Goal: Obtain resource: Obtain resource

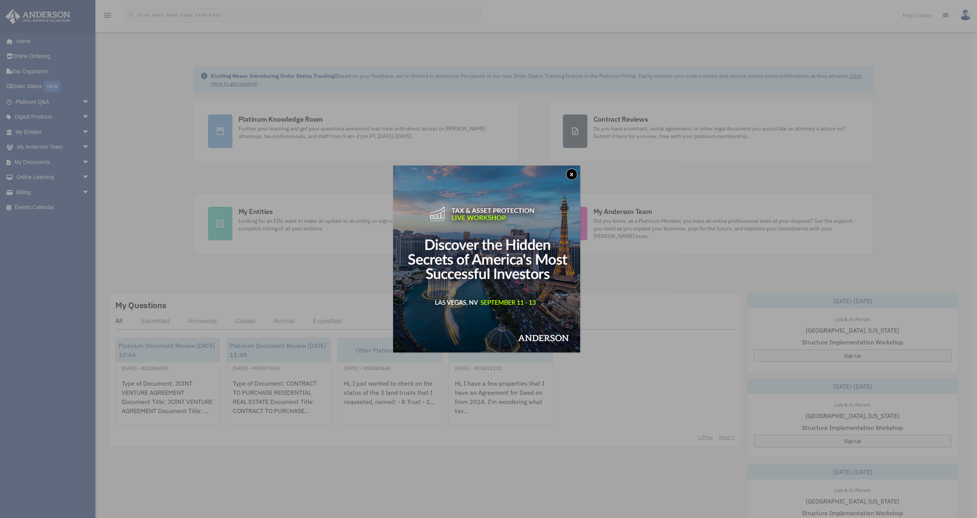
click at [572, 173] on button "x" at bounding box center [571, 174] width 11 height 11
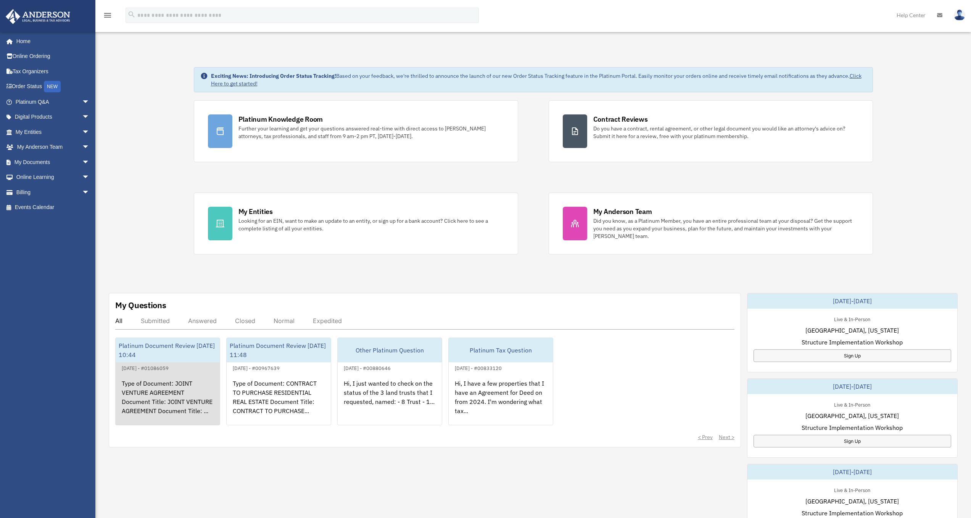
click at [154, 377] on div "Type of Document: JOINT VENTURE AGREEMENT Document Title: JOINT VENTURE AGREEME…" at bounding box center [168, 403] width 104 height 60
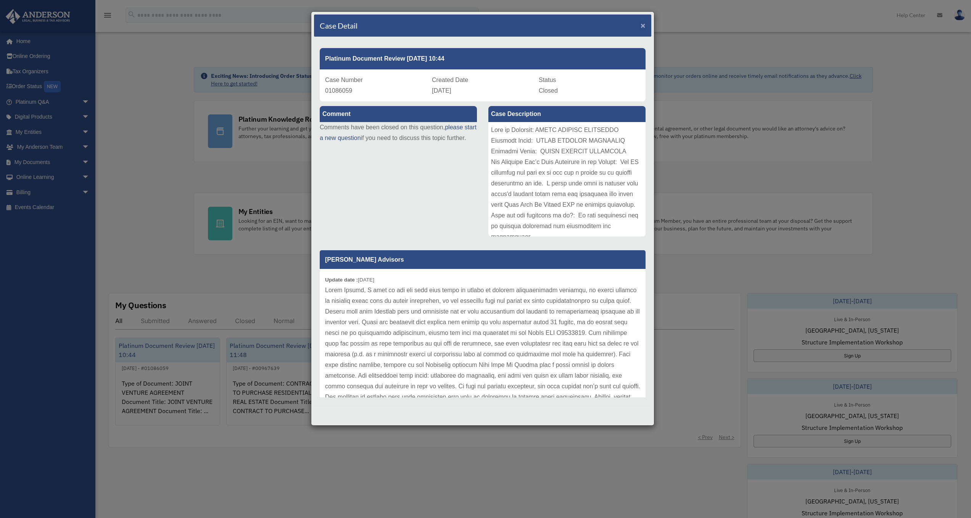
click at [643, 26] on span "×" at bounding box center [643, 25] width 5 height 9
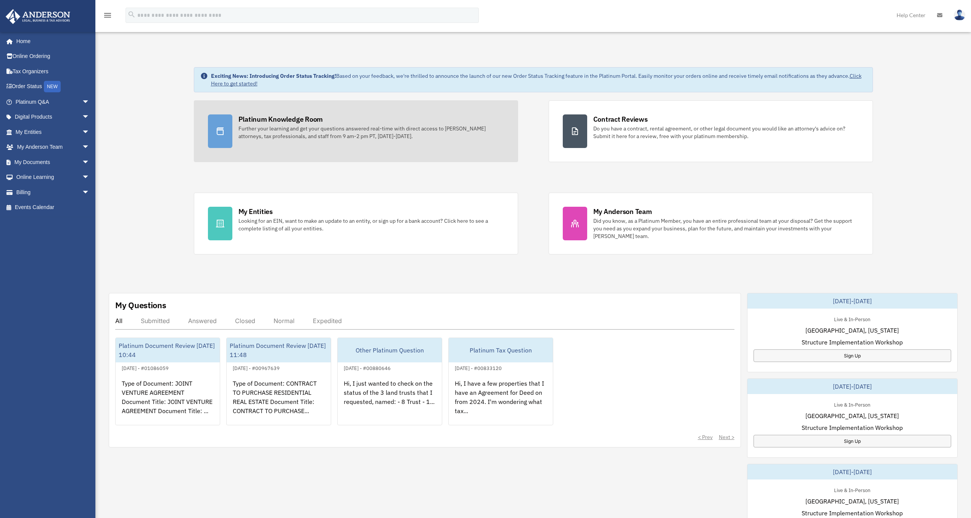
click at [268, 122] on div "Platinum Knowledge Room" at bounding box center [280, 119] width 85 height 10
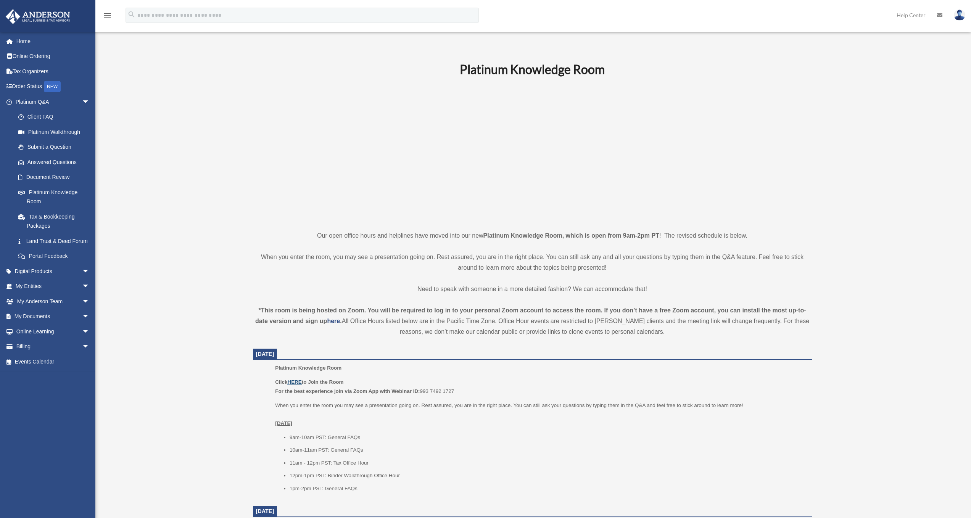
click at [295, 381] on u "HERE" at bounding box center [294, 382] width 14 height 6
